Goal: Task Accomplishment & Management: Use online tool/utility

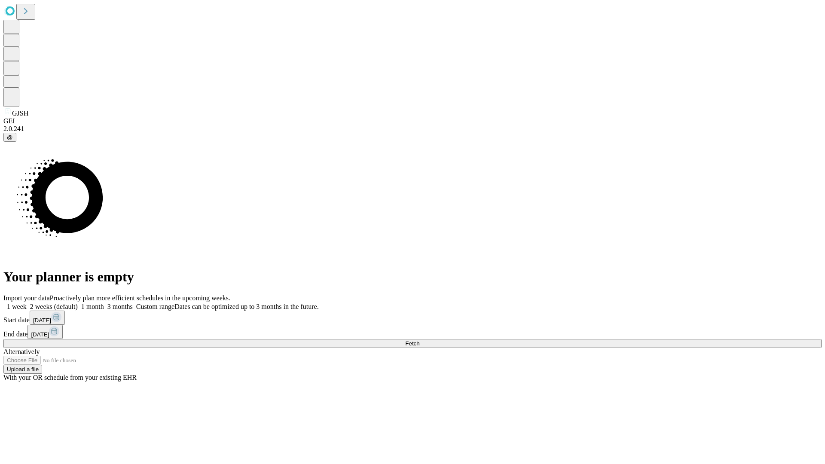
click at [420, 341] on span "Fetch" at bounding box center [412, 344] width 14 height 6
